Goal: Information Seeking & Learning: Learn about a topic

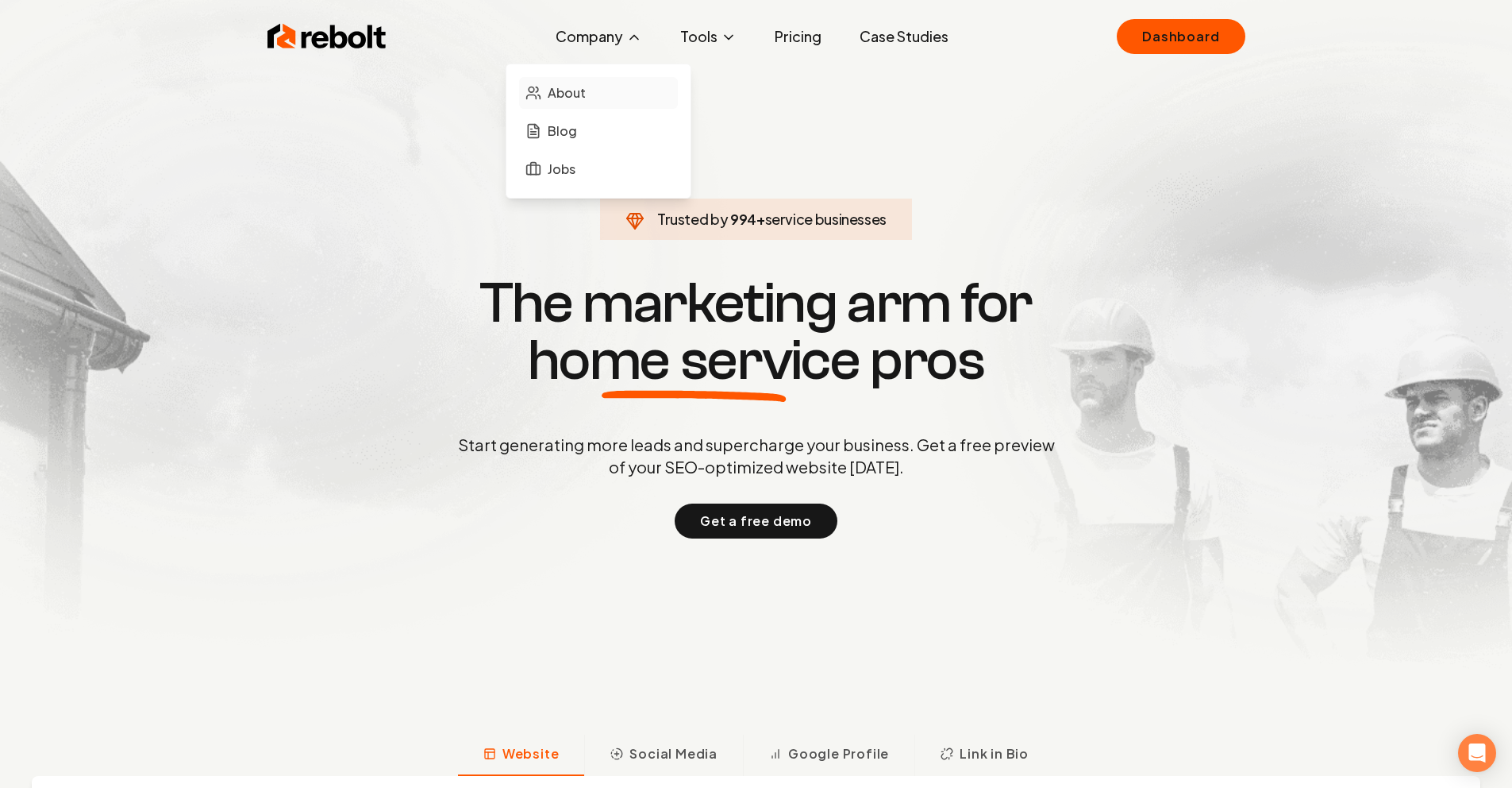
click at [586, 97] on span "About" at bounding box center [567, 92] width 38 height 19
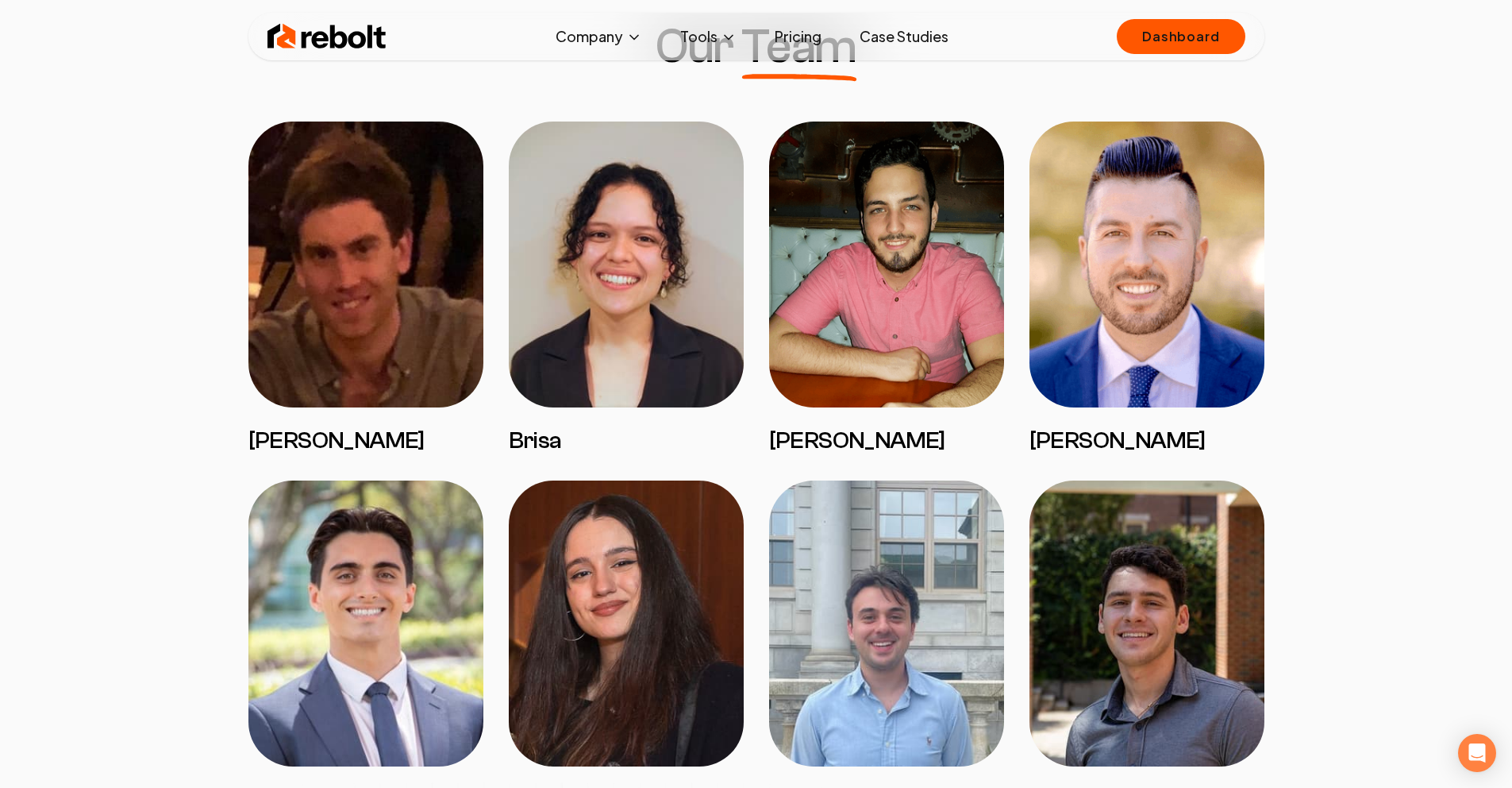
scroll to position [941, 0]
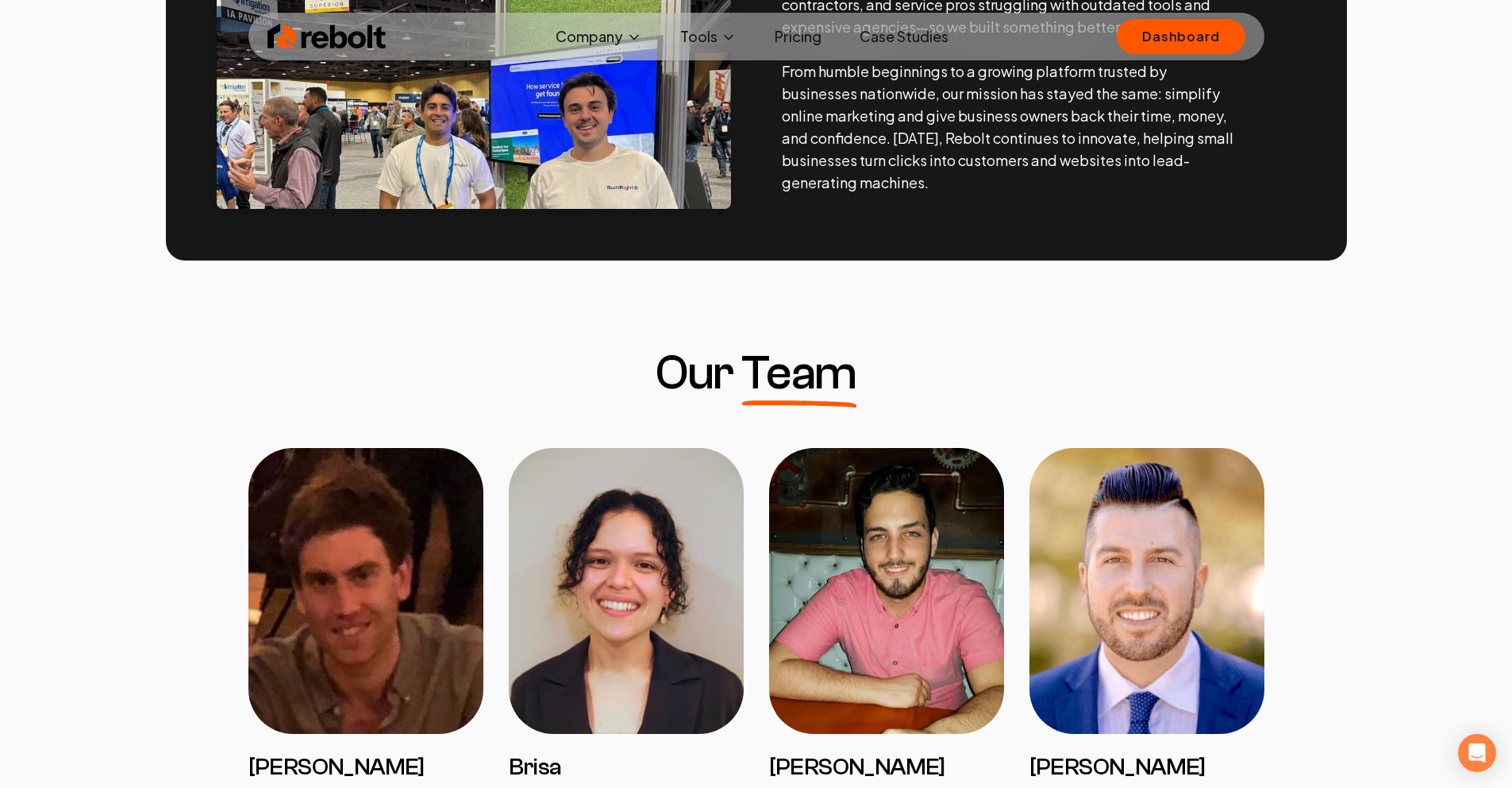
click at [287, 35] on img at bounding box center [327, 36] width 119 height 31
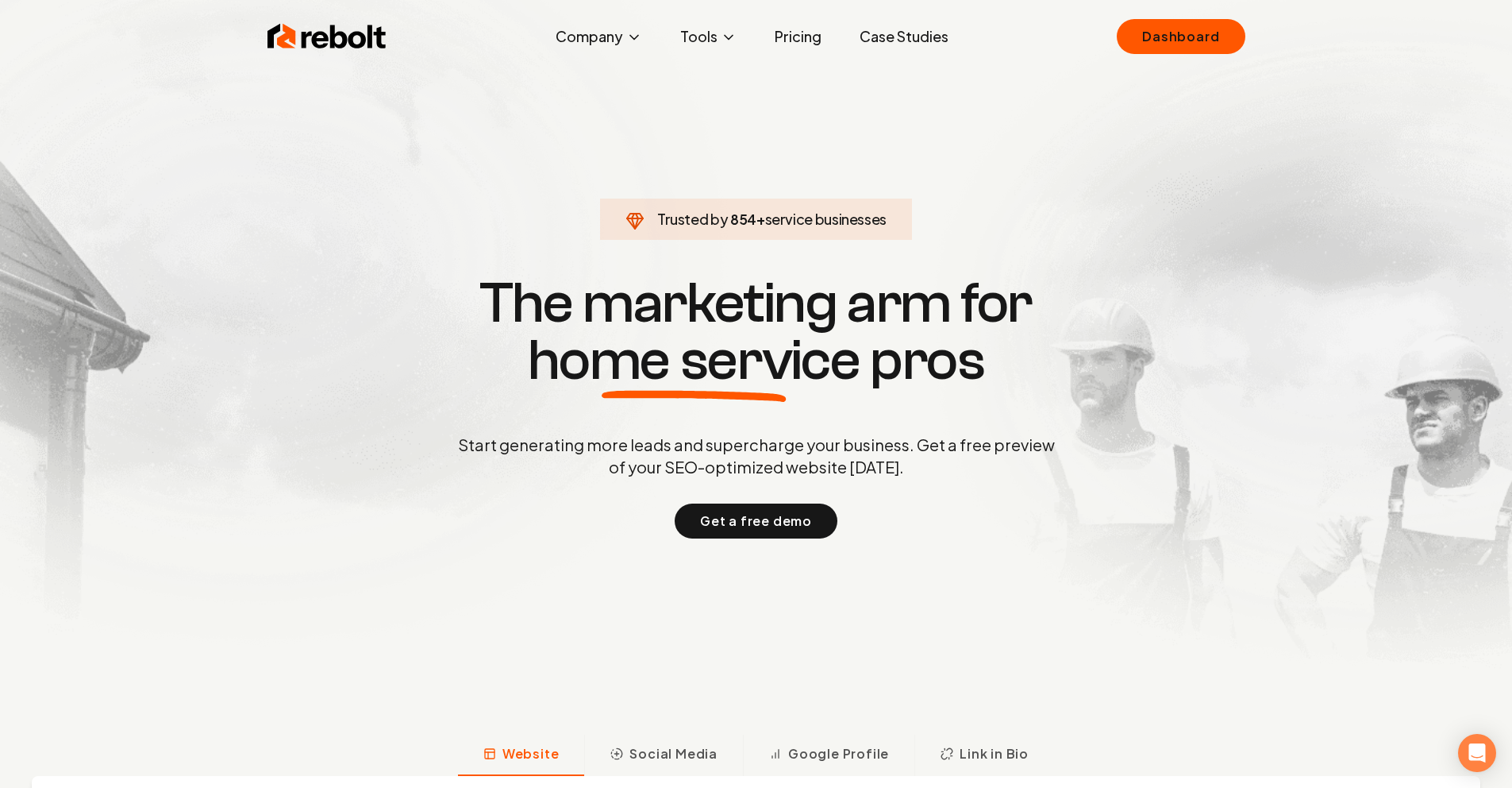
click at [786, 24] on link "Pricing" at bounding box center [798, 36] width 72 height 31
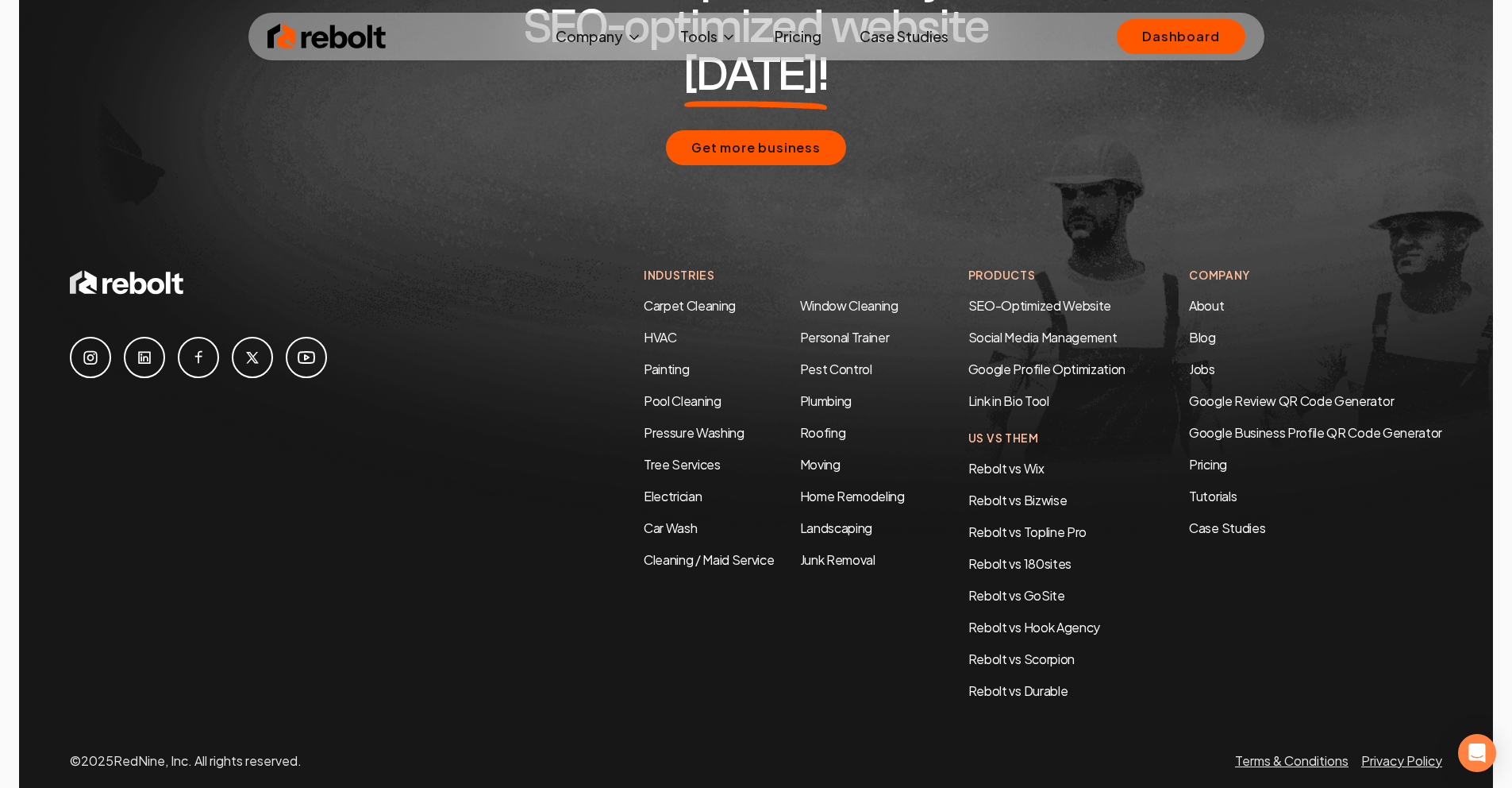
scroll to position [3022, 0]
